Goal: Task Accomplishment & Management: Manage account settings

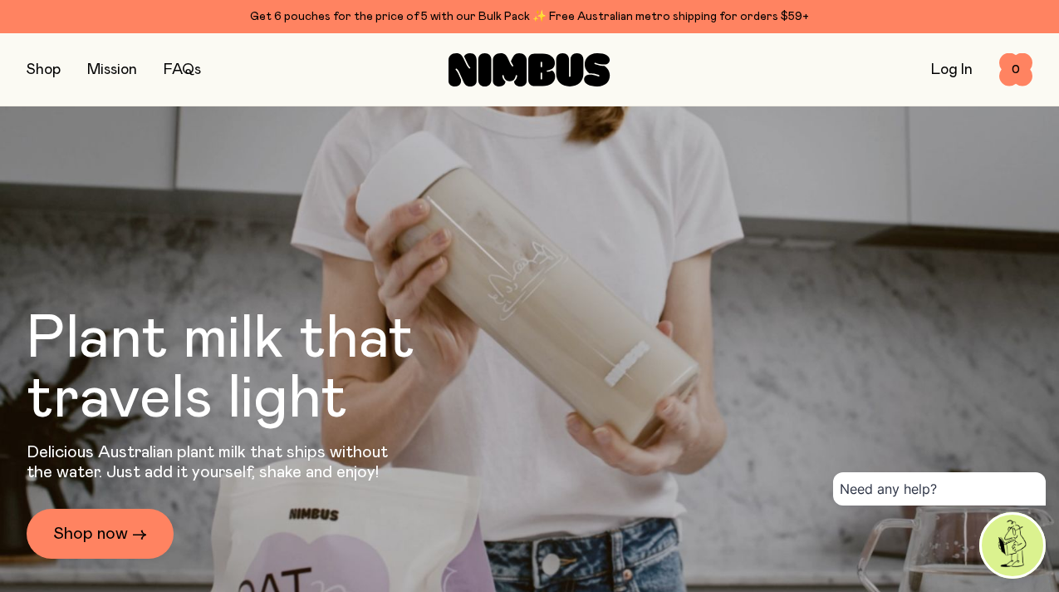
click at [964, 73] on link "Log In" at bounding box center [952, 69] width 42 height 15
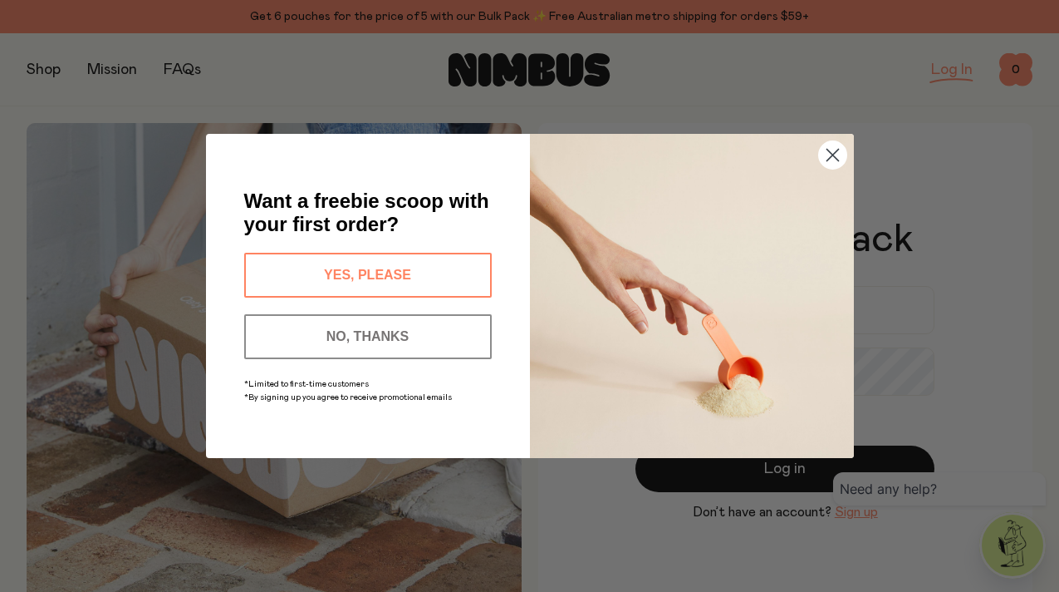
click at [841, 165] on circle "Close dialog" at bounding box center [831, 154] width 27 height 27
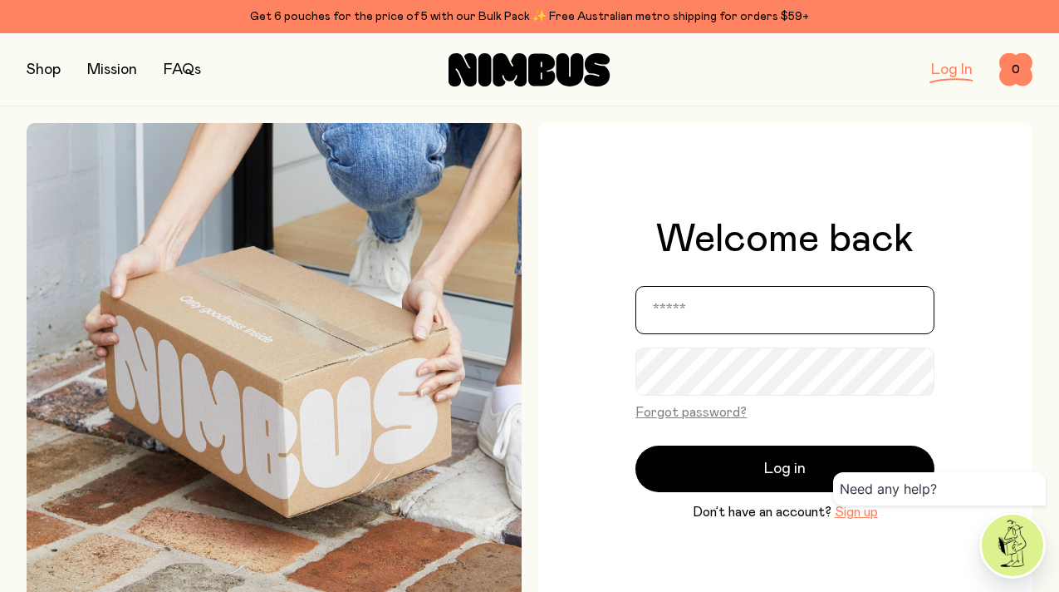
click at [720, 301] on input "email" at bounding box center [785, 310] width 299 height 48
type input "**********"
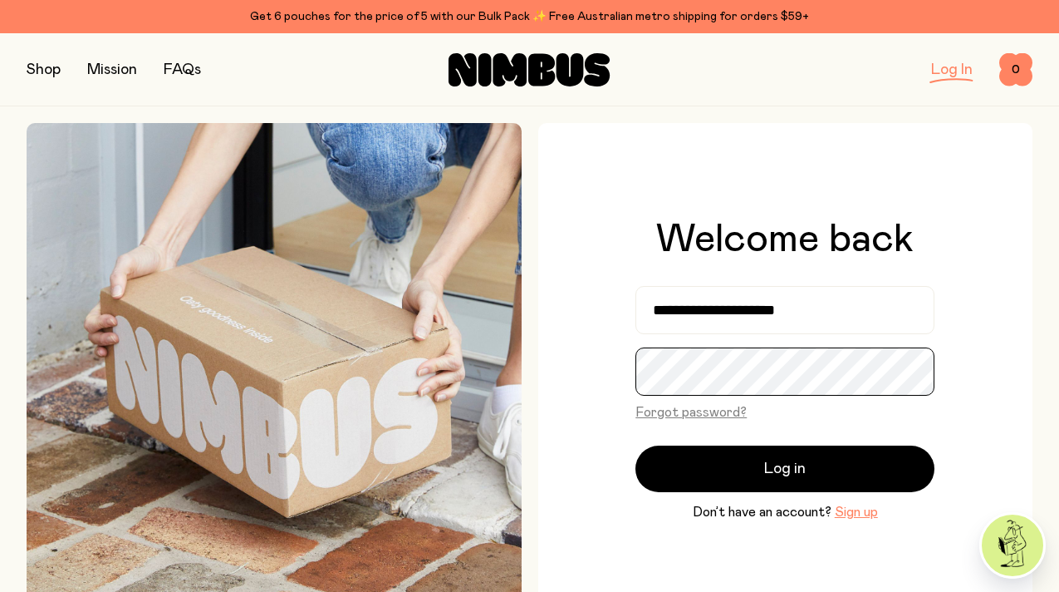
click at [636, 445] on button "Log in" at bounding box center [785, 468] width 299 height 47
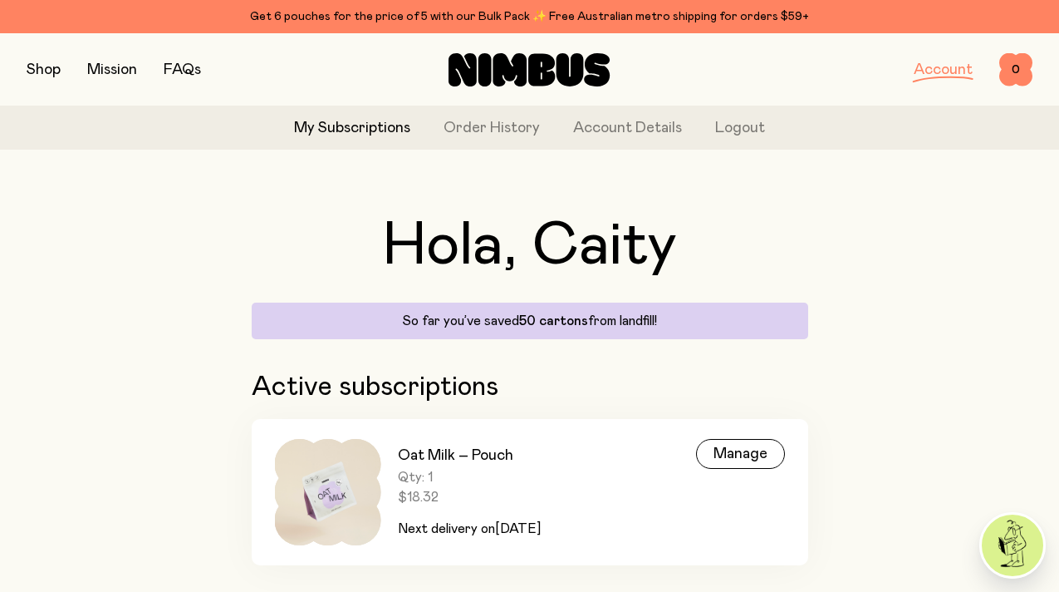
scroll to position [96, 0]
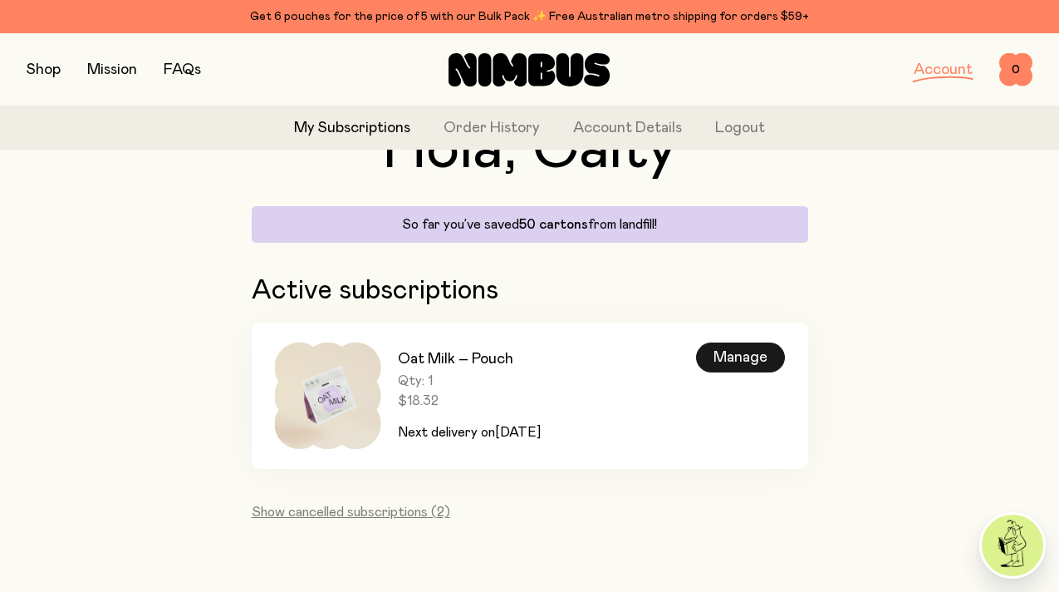
click at [710, 356] on div "Manage" at bounding box center [740, 357] width 89 height 30
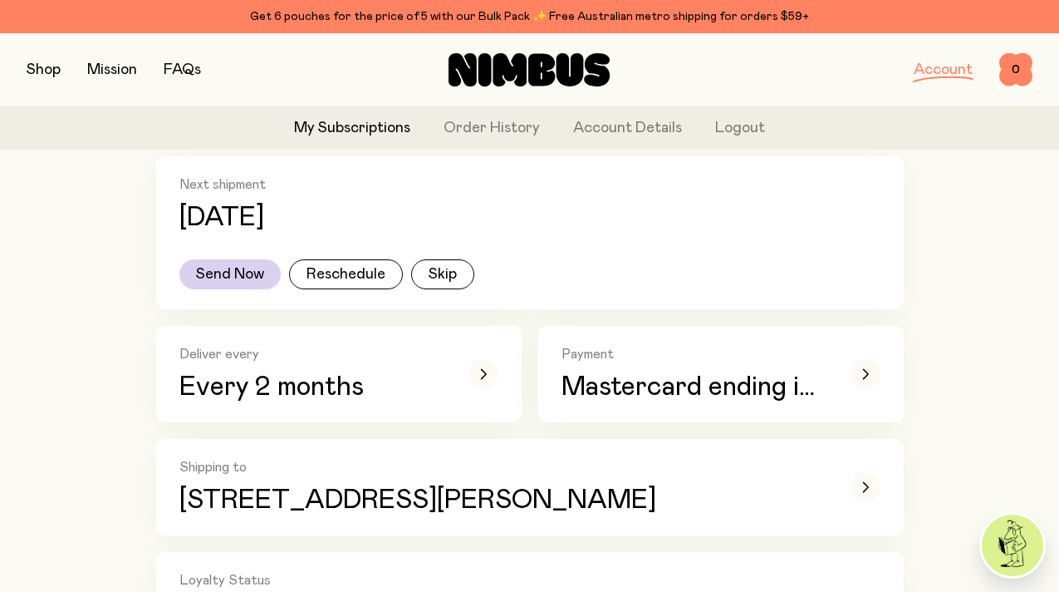
scroll to position [204, 0]
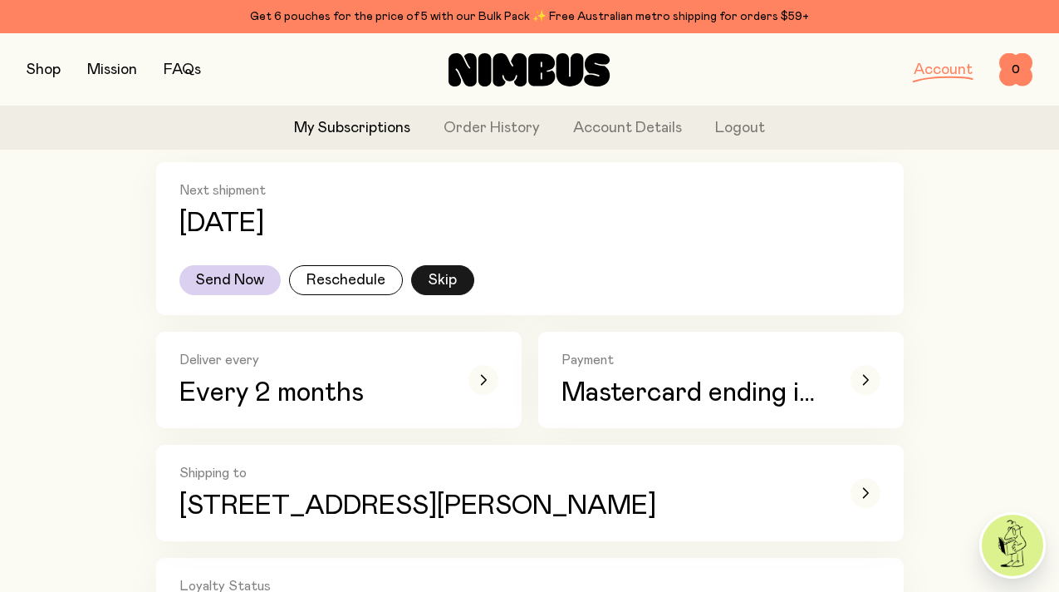
click at [443, 287] on button "Skip" at bounding box center [442, 280] width 63 height 30
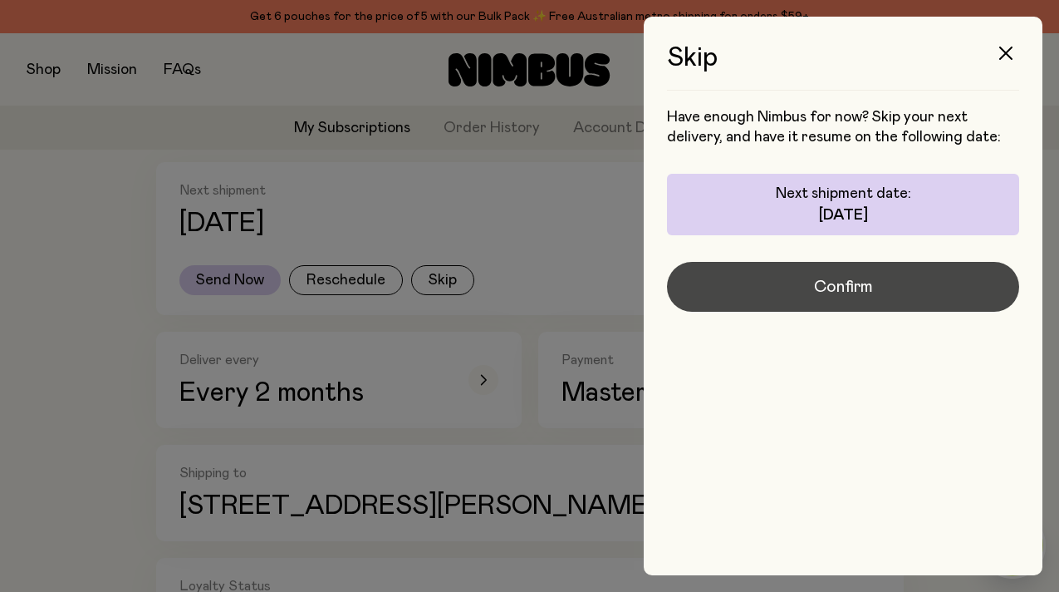
click at [719, 288] on button "Confirm" at bounding box center [843, 287] width 352 height 50
